Goal: Communication & Community: Answer question/provide support

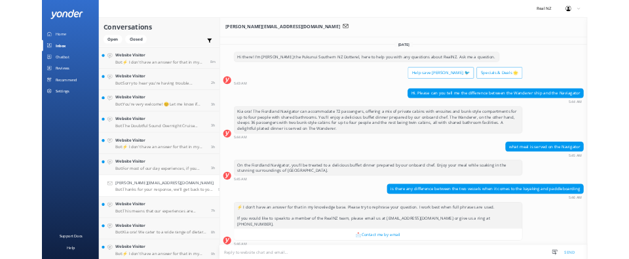
scroll to position [158, 0]
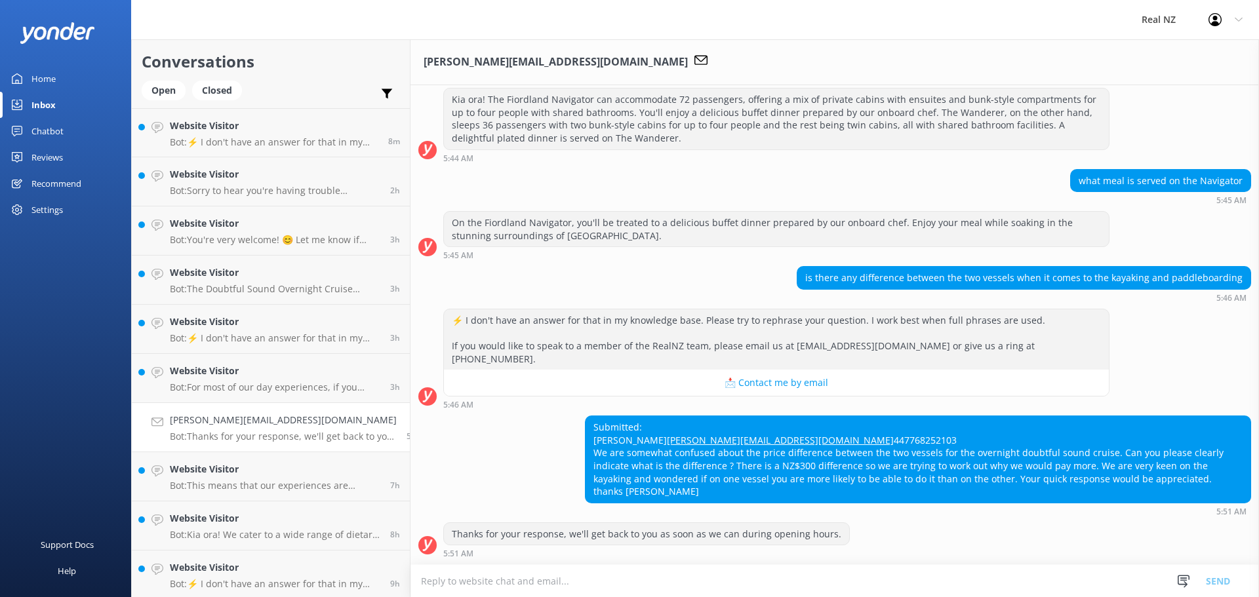
click at [260, 423] on h4 "[PERSON_NAME][EMAIL_ADDRESS][DOMAIN_NAME]" at bounding box center [283, 420] width 227 height 14
click at [1187, 577] on icon at bounding box center [1183, 581] width 13 height 13
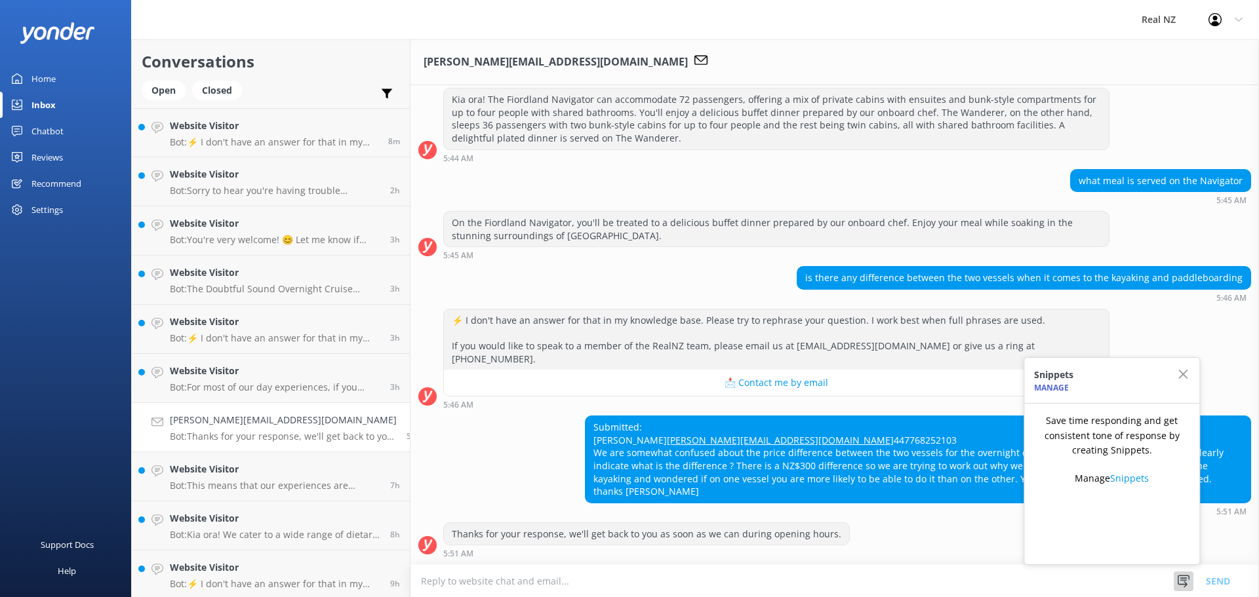
click at [899, 583] on textarea at bounding box center [834, 581] width 848 height 32
click at [514, 587] on textarea at bounding box center [834, 581] width 848 height 32
click at [513, 579] on textarea at bounding box center [834, 581] width 848 height 32
drag, startPoint x: 686, startPoint y: 439, endPoint x: 577, endPoint y: 441, distance: 108.8
click at [585, 441] on div "Submitted: [PERSON_NAME] [PERSON_NAME][EMAIL_ADDRESS][DOMAIN_NAME] 447768252103…" at bounding box center [917, 459] width 665 height 87
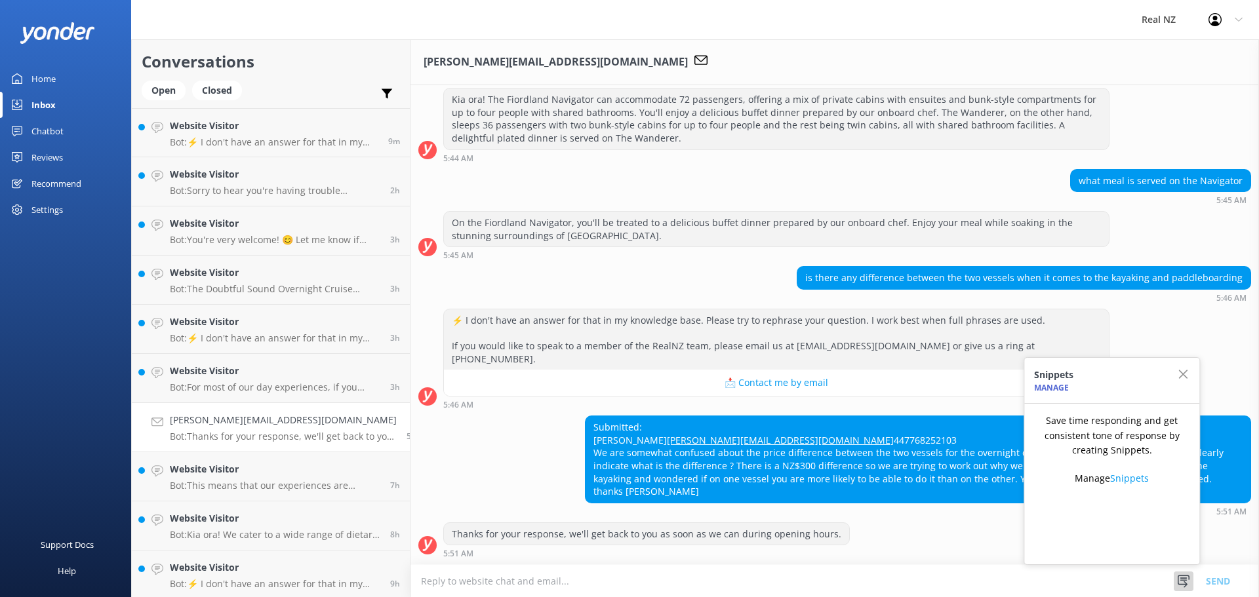
click at [453, 583] on textarea at bounding box center [834, 581] width 848 height 32
click at [525, 577] on textarea at bounding box center [834, 581] width 848 height 32
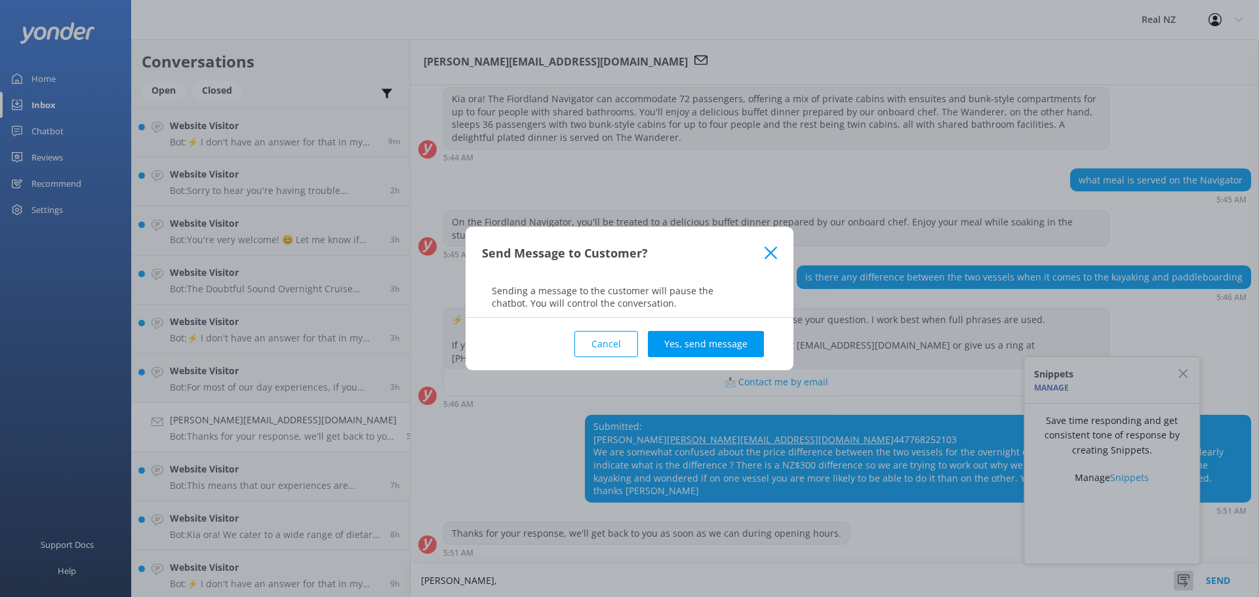
click at [767, 245] on div "Send Message to Customer?" at bounding box center [629, 253] width 328 height 52
click at [773, 254] on icon at bounding box center [770, 252] width 12 height 13
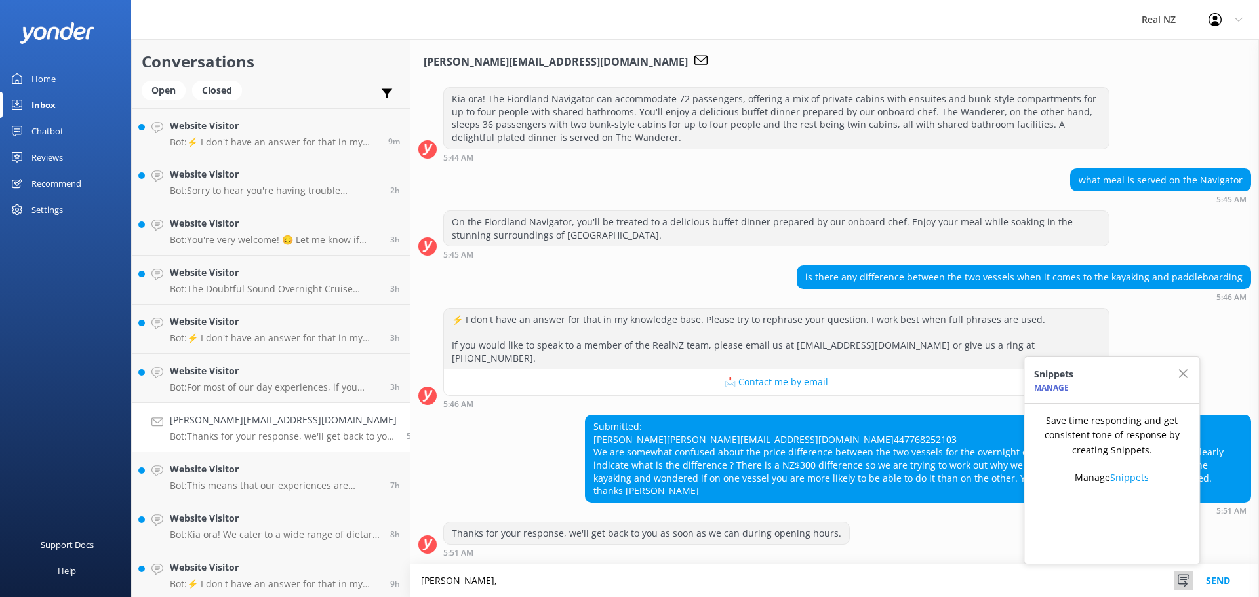
click at [495, 581] on textarea "[PERSON_NAME]," at bounding box center [834, 580] width 848 height 33
click at [1181, 376] on use "button" at bounding box center [1182, 373] width 9 height 9
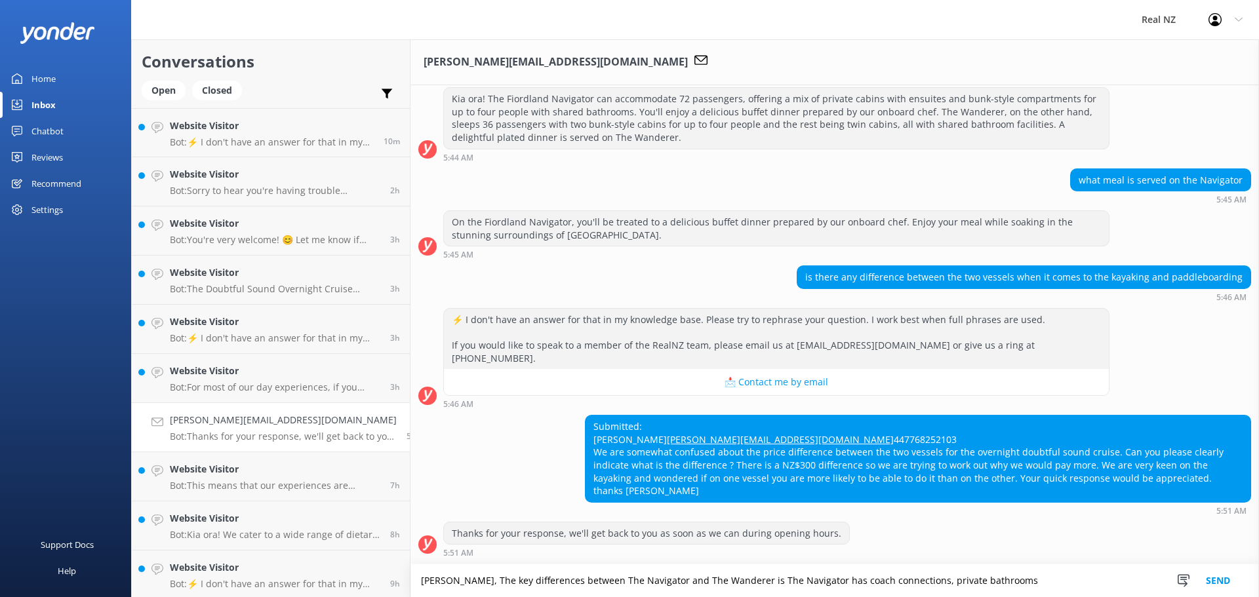
drag, startPoint x: 1004, startPoint y: 580, endPoint x: 949, endPoint y: 579, distance: 55.1
click at [949, 579] on textarea "[PERSON_NAME], The key differences between The Navigator and The Wanderer is Th…" at bounding box center [834, 580] width 848 height 33
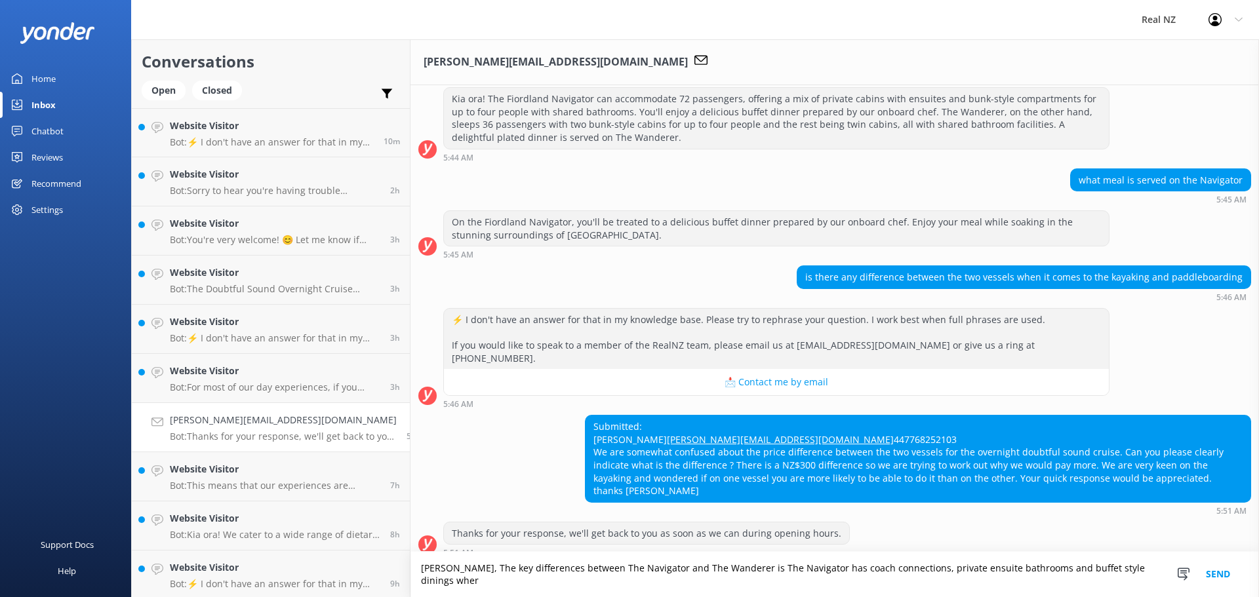
scroll to position [171, 0]
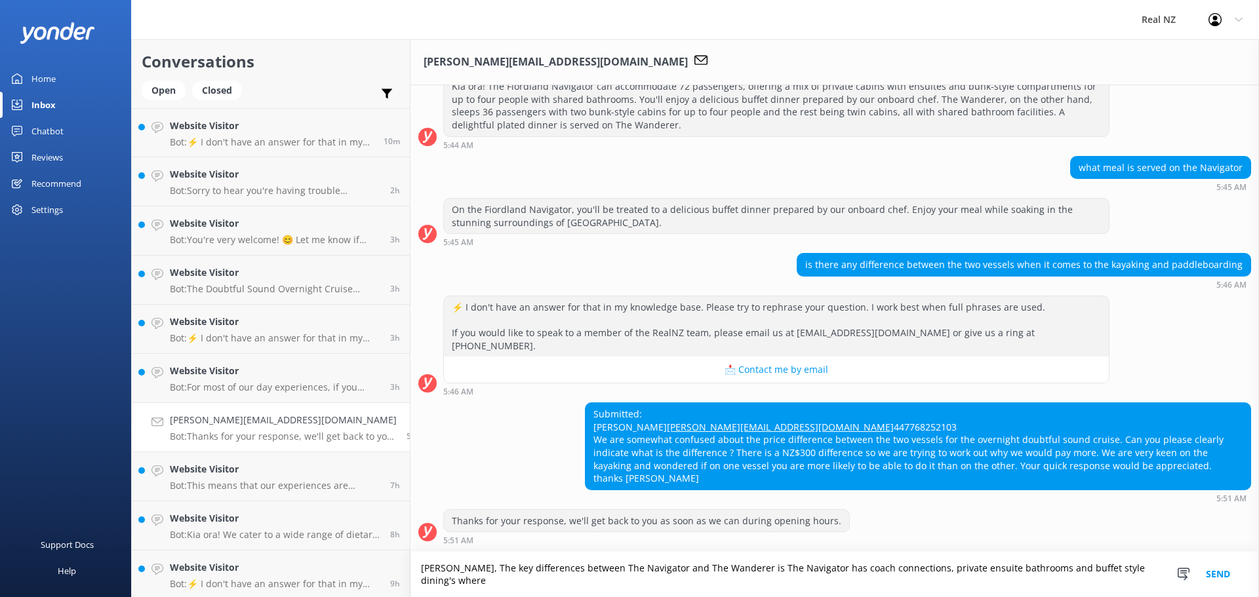
click at [445, 584] on textarea "[PERSON_NAME], The key differences between The Navigator and The Wanderer is Th…" at bounding box center [834, 574] width 848 height 45
click at [914, 570] on textarea "[PERSON_NAME], The key differences between The Navigator and The Wanderer is Th…" at bounding box center [834, 574] width 848 height 45
click at [1065, 585] on textarea "[PERSON_NAME], The key differences between The Navigator and The Wanderer is Th…" at bounding box center [834, 574] width 848 height 45
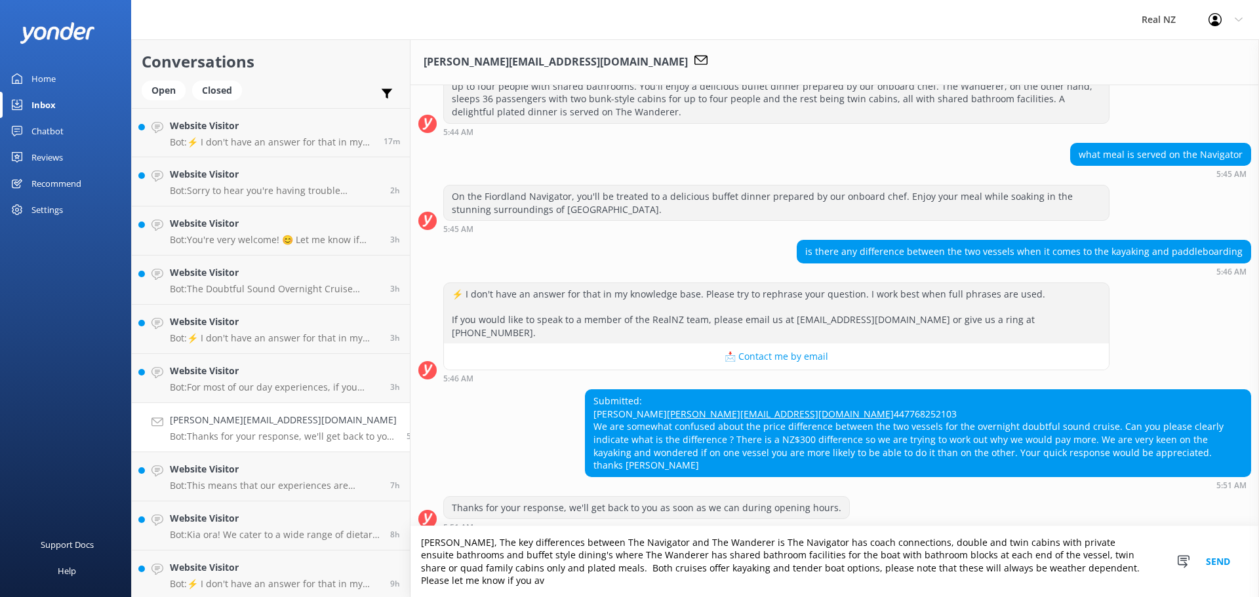
scroll to position [197, 0]
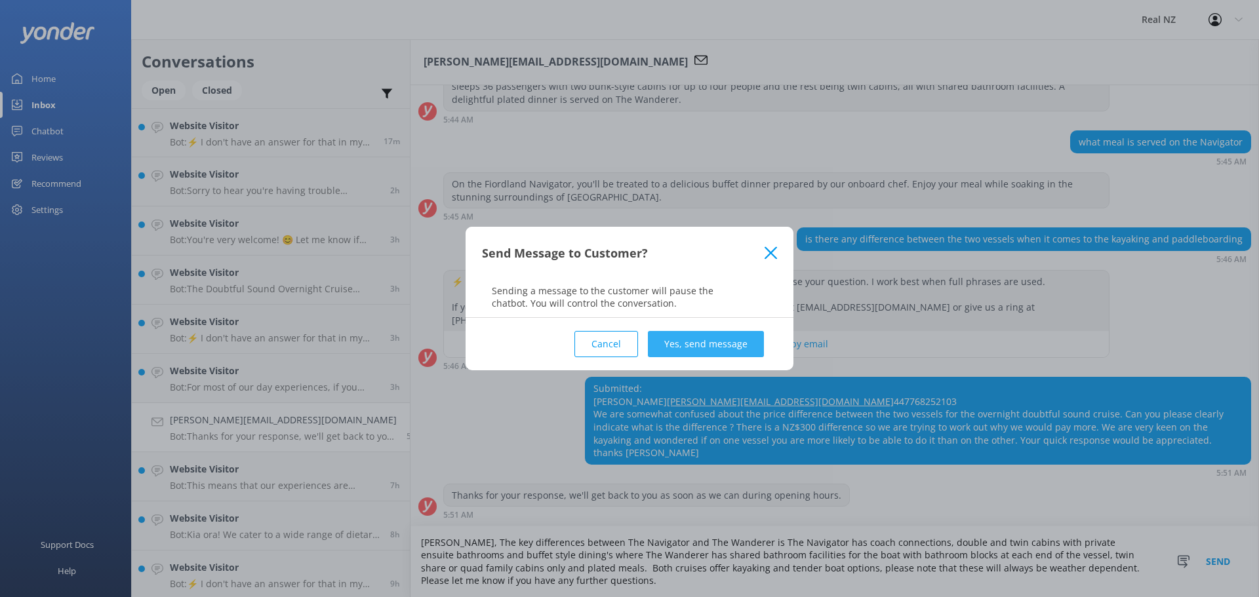
type textarea "[PERSON_NAME], The key differences between The Navigator and The Wanderer is Th…"
click at [685, 348] on button "Yes, send message" at bounding box center [706, 344] width 116 height 26
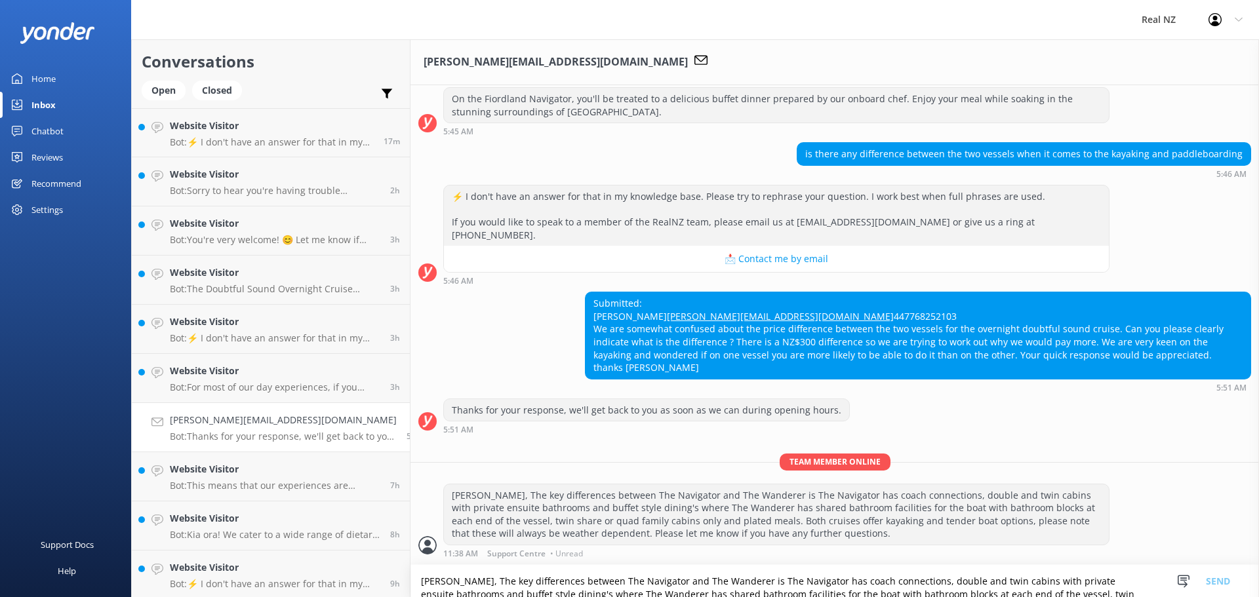
scroll to position [283, 0]
